Goal: Task Accomplishment & Management: Use online tool/utility

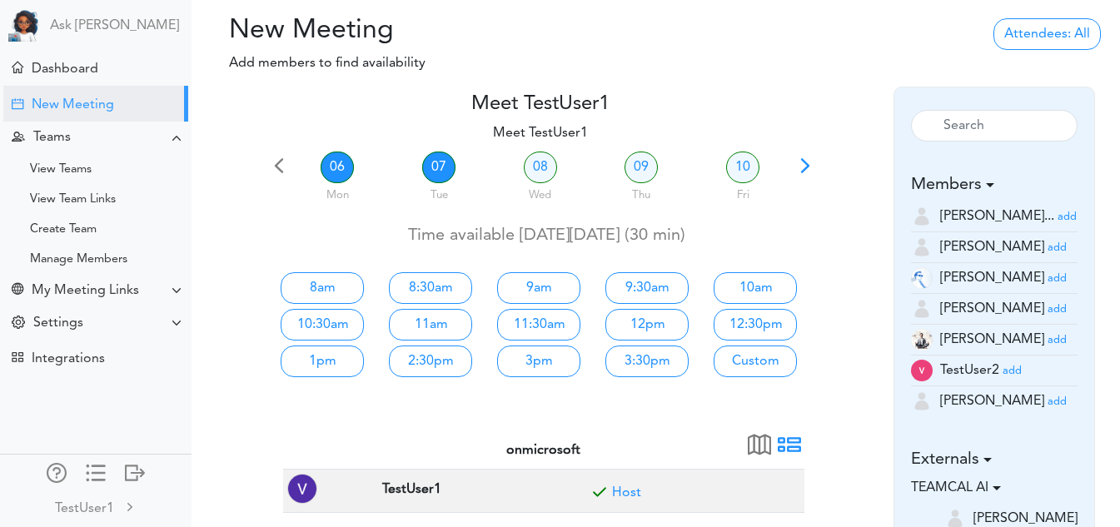
click at [341, 164] on link "06" at bounding box center [337, 168] width 33 height 32
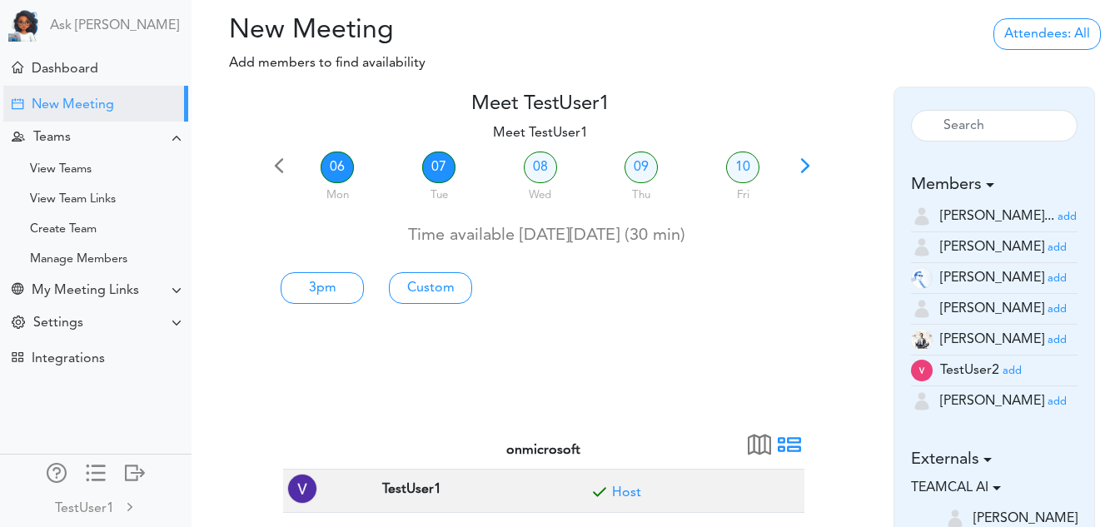
drag, startPoint x: 413, startPoint y: 166, endPoint x: 446, endPoint y: 167, distance: 33.3
click at [446, 167] on div "07 Tue" at bounding box center [439, 179] width 102 height 60
click at [446, 167] on link "07" at bounding box center [438, 168] width 33 height 32
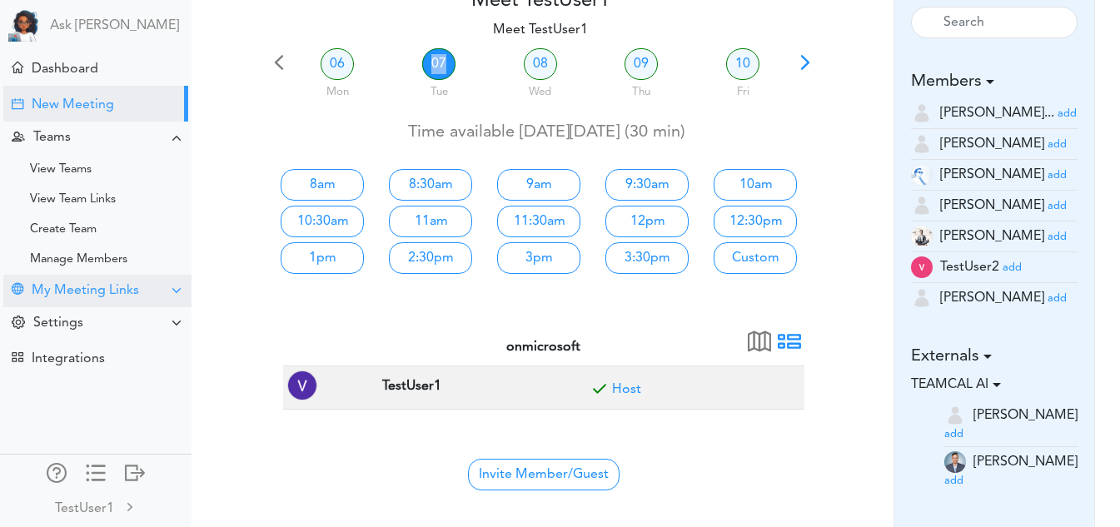
scroll to position [104, 0]
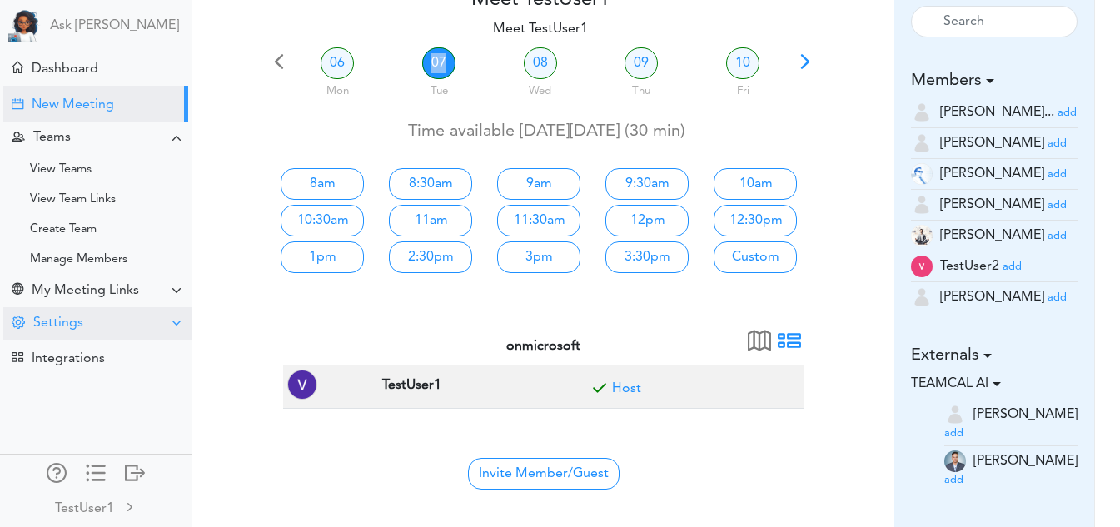
click at [70, 331] on div "Settings" at bounding box center [58, 324] width 50 height 16
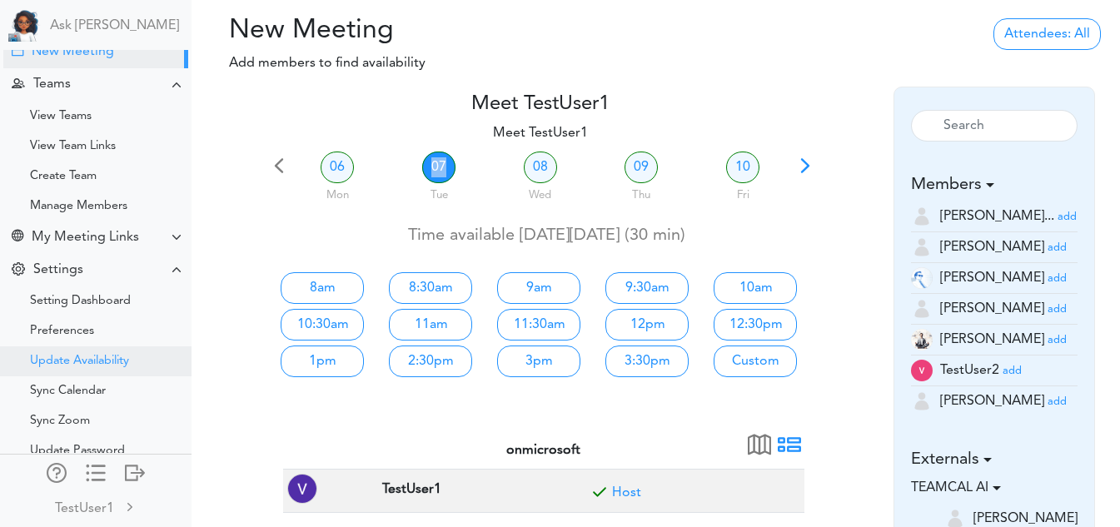
scroll to position [54, 0]
click at [109, 356] on div "Update Availability" at bounding box center [79, 360] width 99 height 8
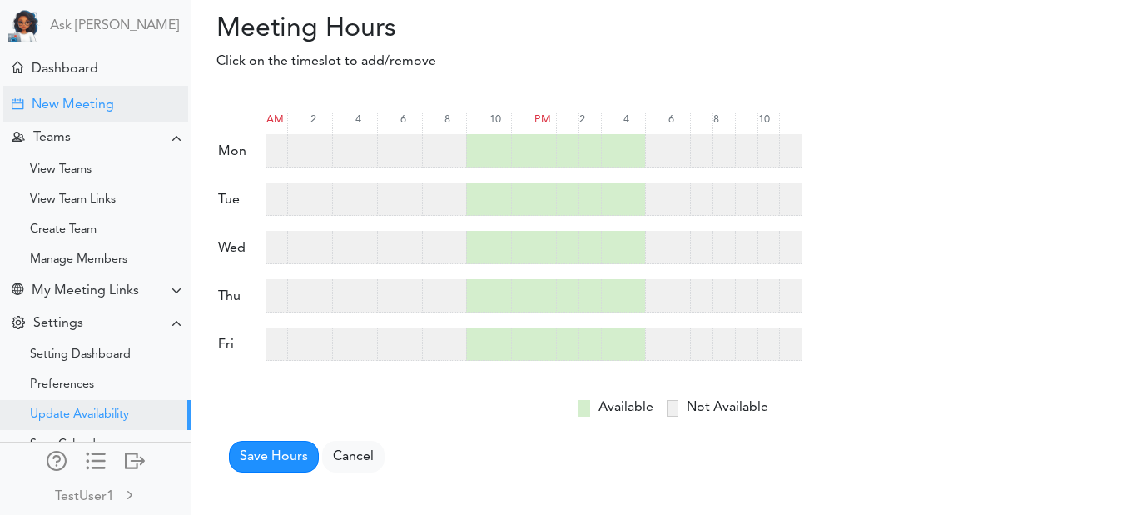
click at [101, 97] on div "New Meeting" at bounding box center [95, 104] width 185 height 36
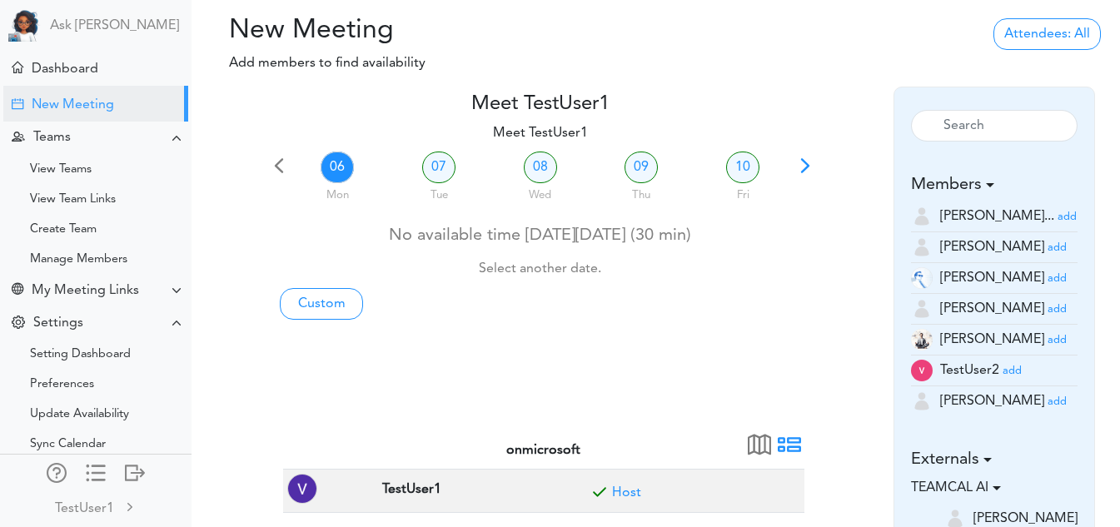
click at [805, 164] on span at bounding box center [804, 171] width 23 height 23
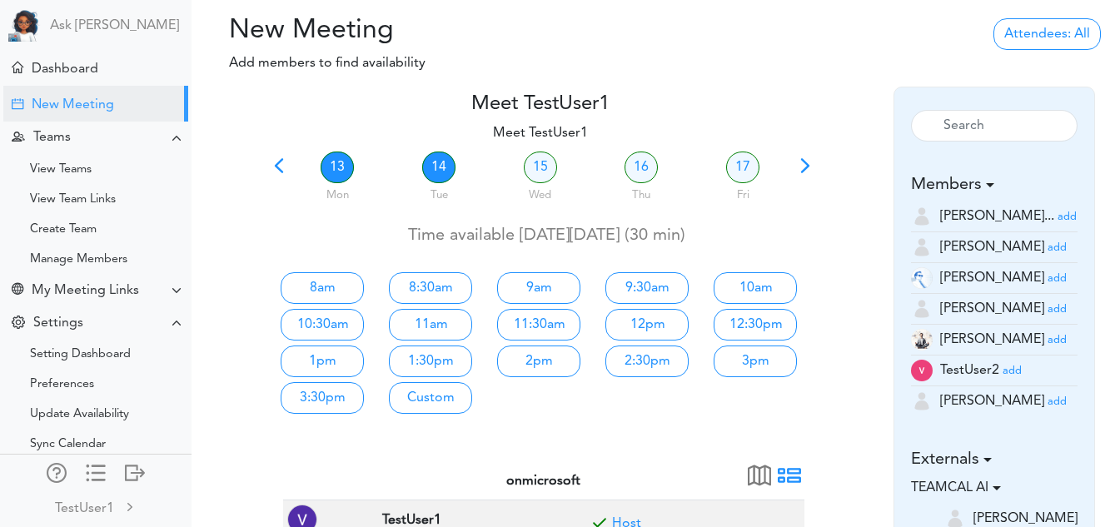
click at [450, 162] on link "14" at bounding box center [438, 168] width 33 height 32
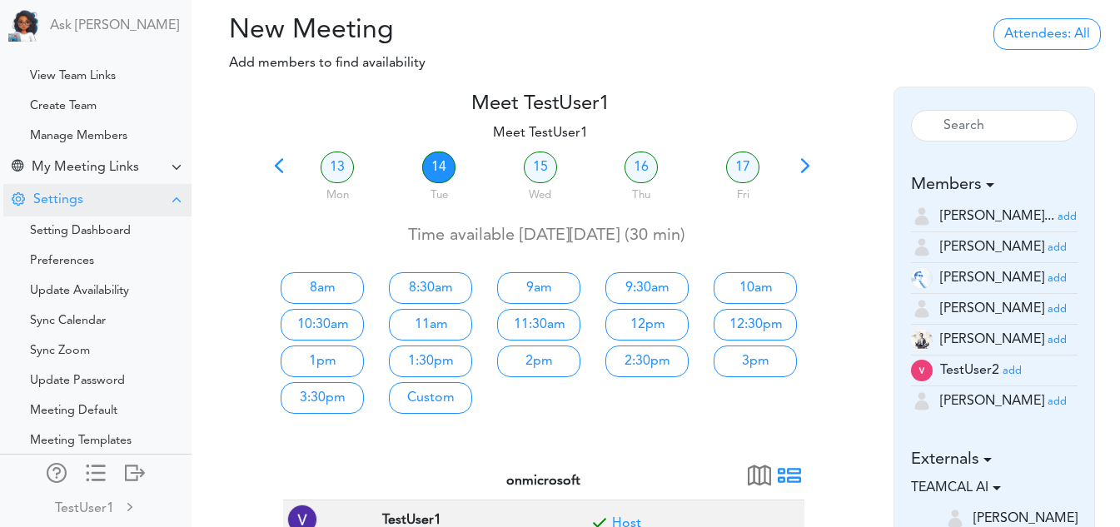
scroll to position [175, 0]
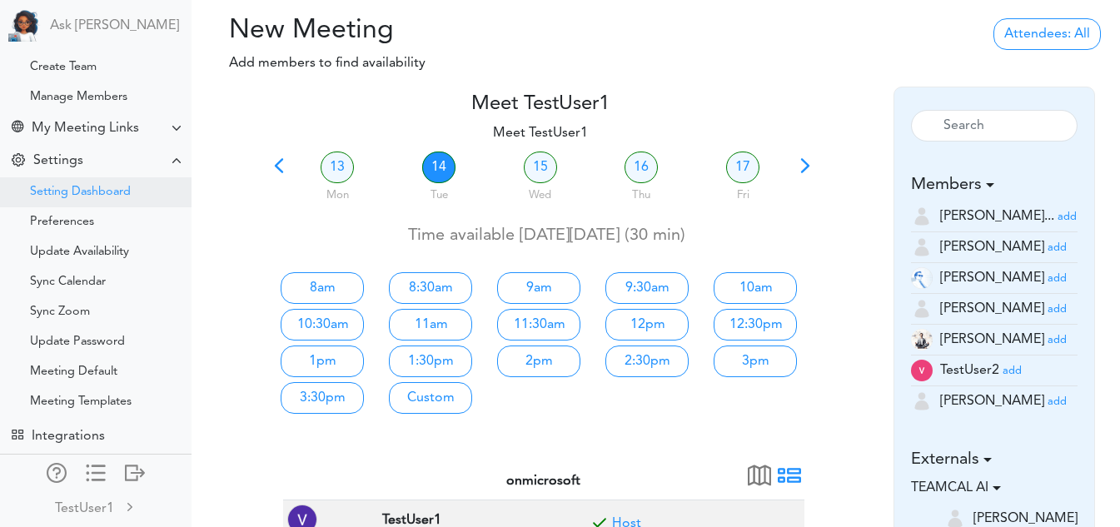
click at [107, 188] on div "Setting Dashboard" at bounding box center [80, 192] width 101 height 8
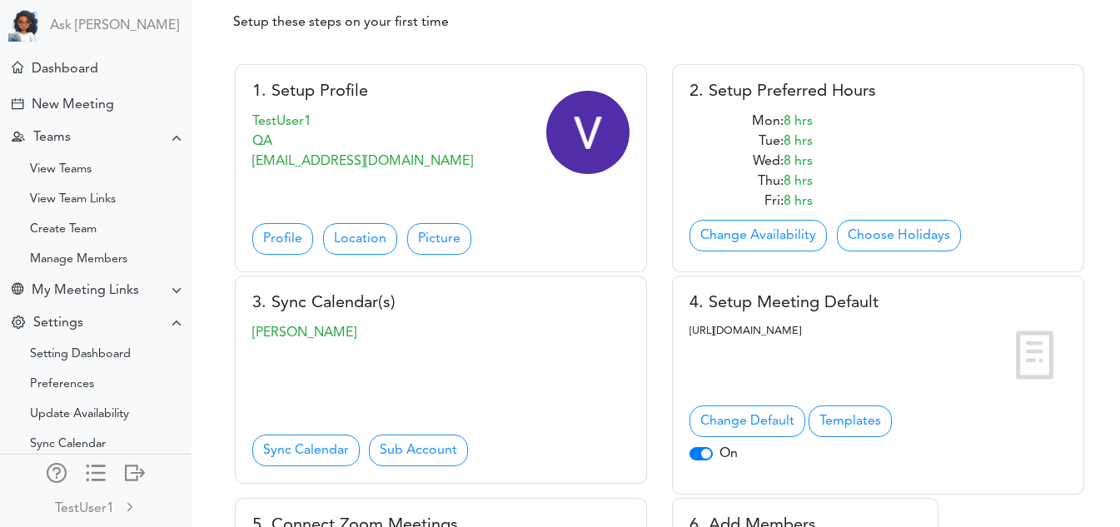
scroll to position [147, 0]
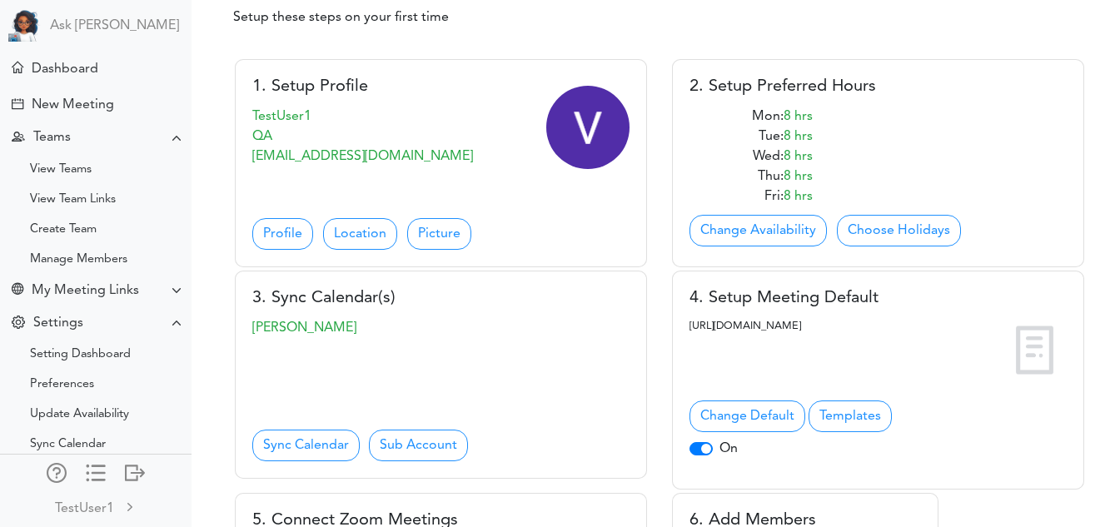
click at [329, 185] on div "TestUser1 QA pamidividya1998@gmail.com" at bounding box center [362, 148] width 221 height 83
click at [347, 218] on link "Location" at bounding box center [360, 234] width 74 height 32
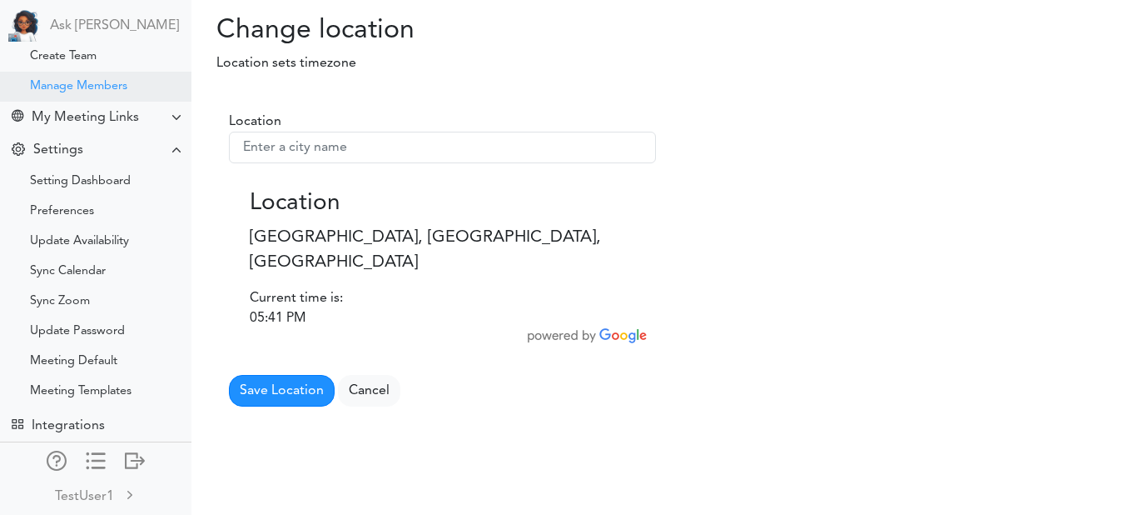
scroll to position [179, 0]
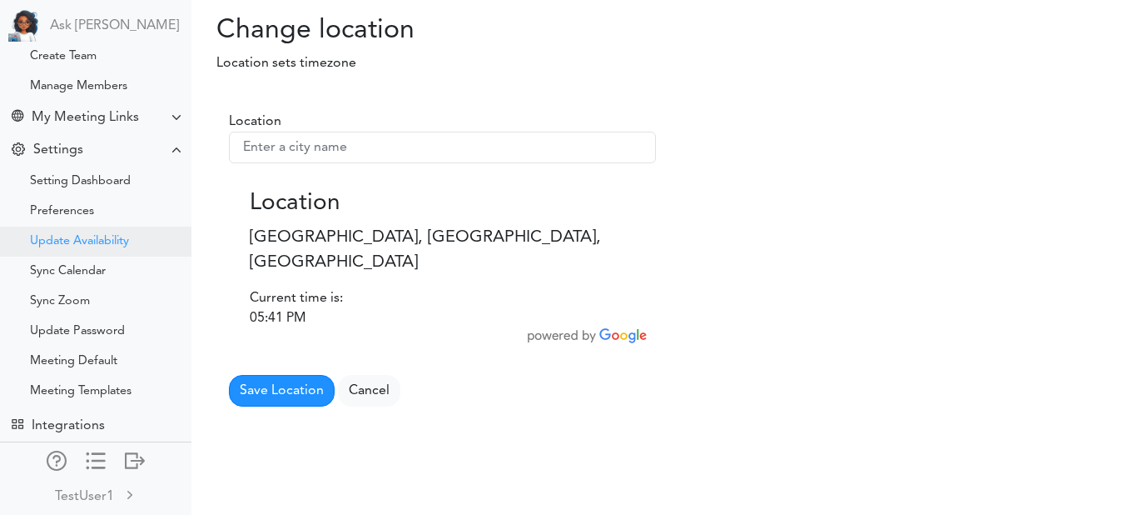
click at [100, 226] on div "Update Availability" at bounding box center [96, 241] width 192 height 30
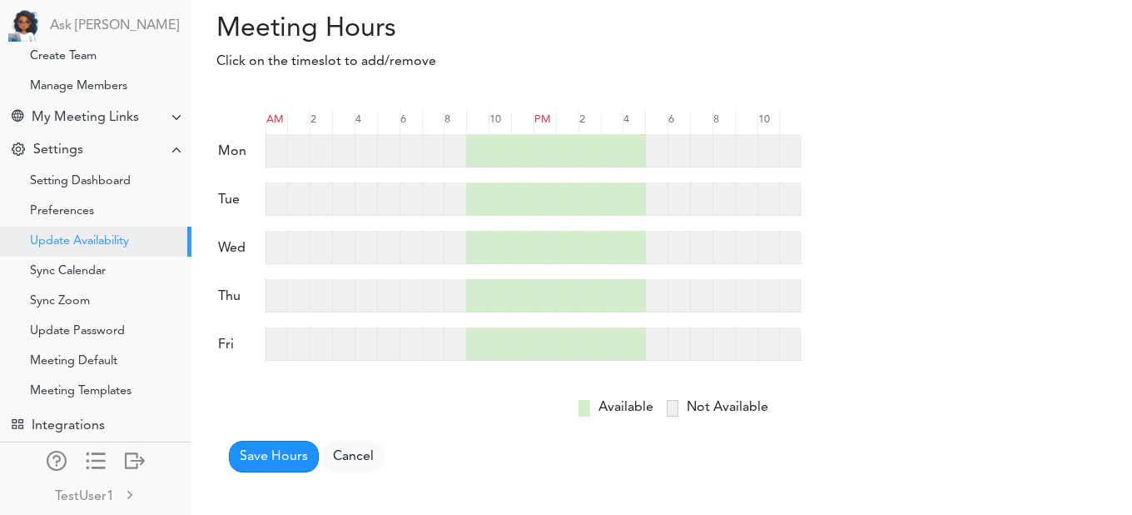
scroll to position [186, 0]
click at [472, 146] on div at bounding box center [477, 150] width 22 height 33
click at [291, 459] on button "Save Hours" at bounding box center [274, 456] width 90 height 32
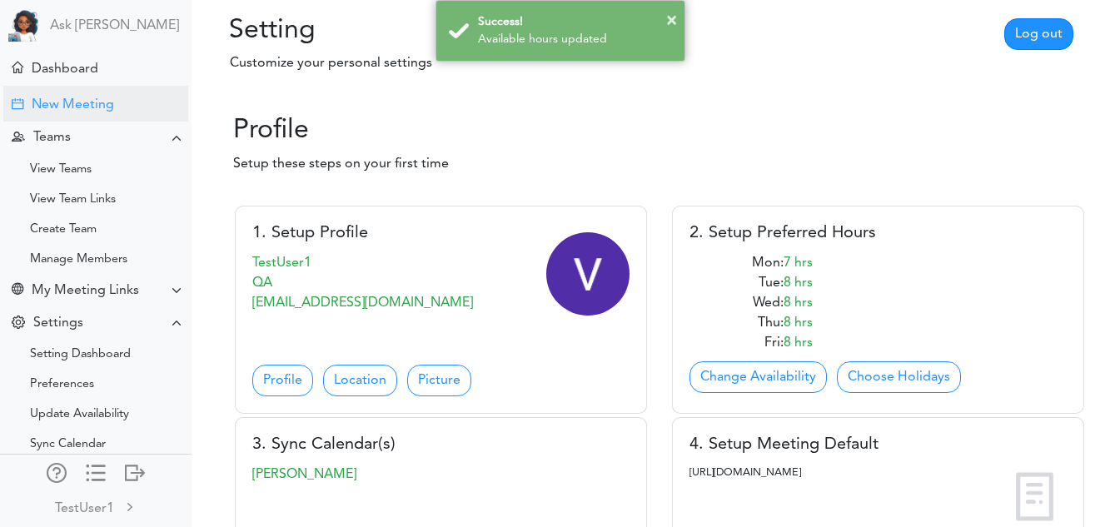
click at [95, 94] on div "New Meeting" at bounding box center [95, 104] width 185 height 36
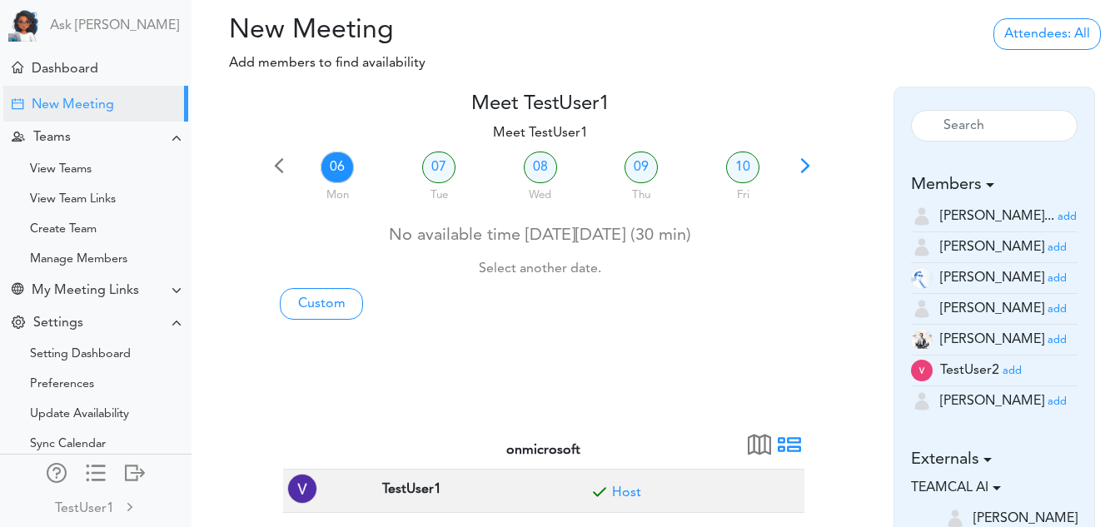
click at [808, 167] on span at bounding box center [804, 171] width 23 height 23
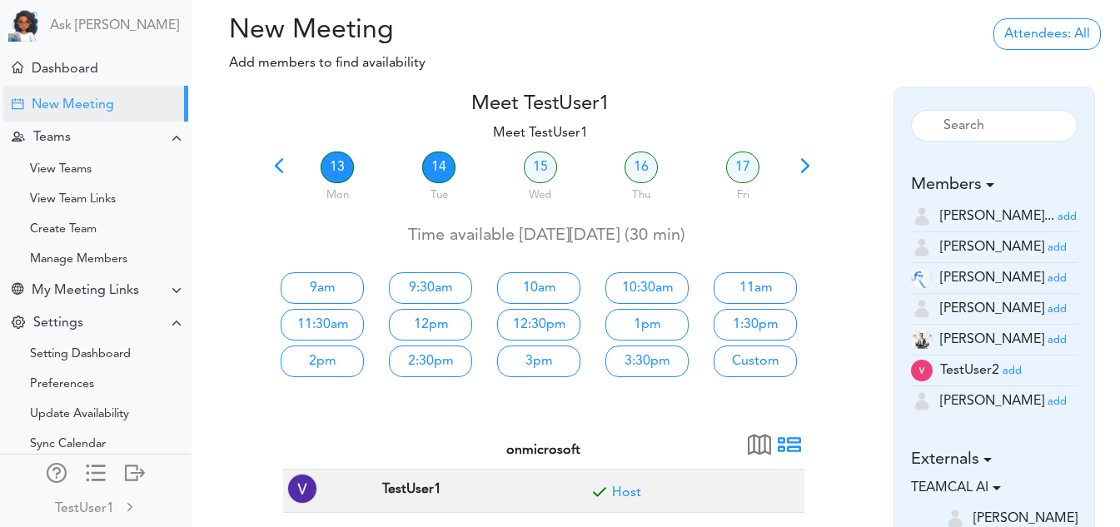
click at [435, 167] on link "14" at bounding box center [438, 168] width 33 height 32
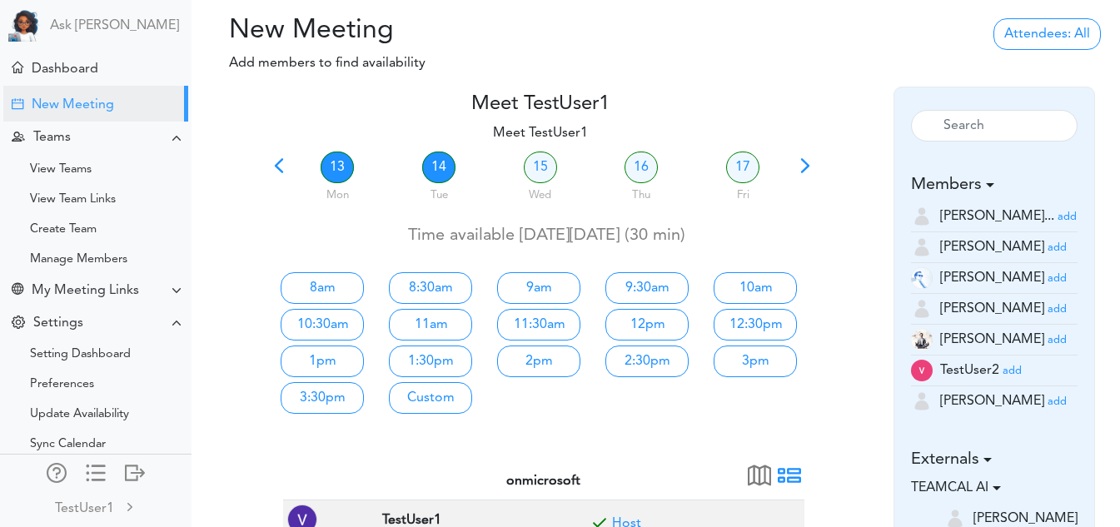
click at [349, 168] on link "13" at bounding box center [337, 168] width 33 height 32
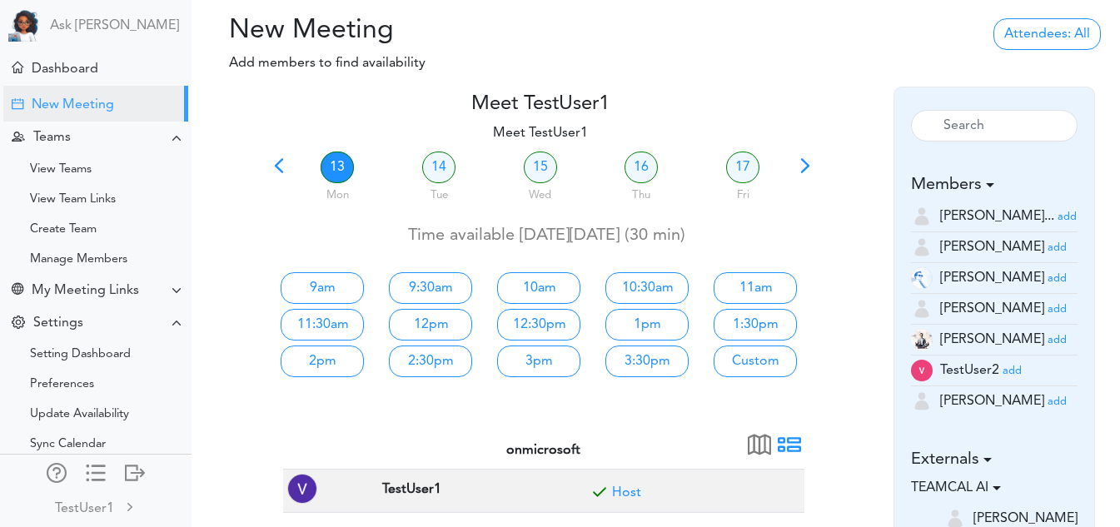
click at [349, 168] on link "13" at bounding box center [337, 168] width 33 height 32
